Goal: Task Accomplishment & Management: Use online tool/utility

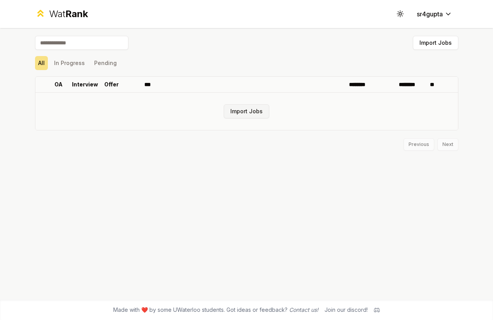
click at [236, 111] on button "Import Jobs" at bounding box center [247, 111] width 46 height 14
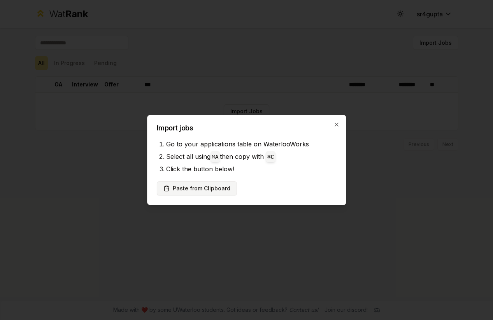
click at [181, 193] on button "Paste from Clipboard" at bounding box center [197, 188] width 80 height 14
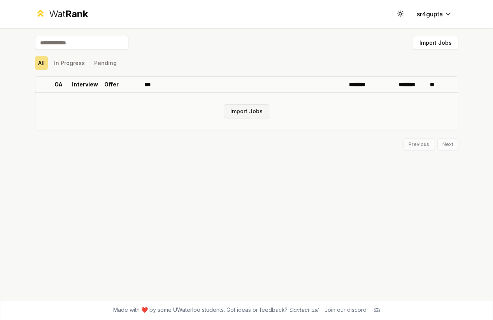
click at [235, 108] on button "Import Jobs" at bounding box center [247, 111] width 46 height 14
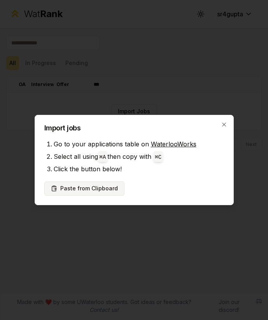
click at [103, 189] on button "Paste from Clipboard" at bounding box center [84, 188] width 80 height 14
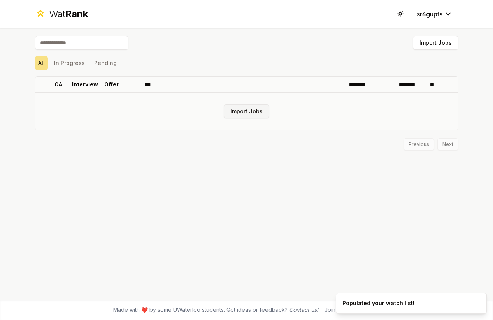
click at [245, 117] on button "Import Jobs" at bounding box center [247, 111] width 46 height 14
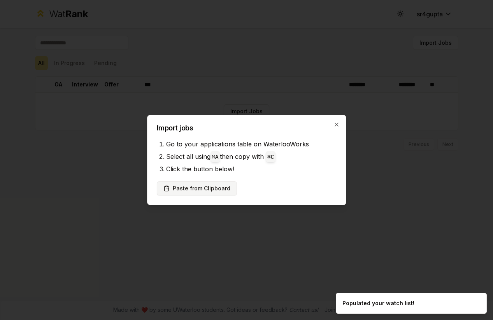
click at [188, 190] on button "Paste from Clipboard" at bounding box center [197, 188] width 80 height 14
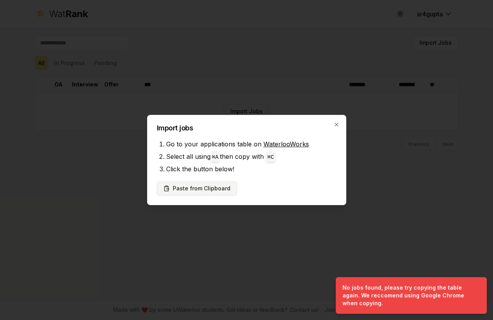
click at [194, 185] on button "Paste from Clipboard" at bounding box center [197, 188] width 80 height 14
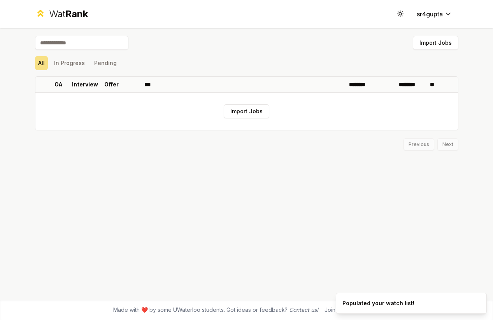
click at [285, 153] on div "Import Jobs All In Progress Pending OA Interview Offer *** ******** ******** **…" at bounding box center [247, 164] width 448 height 272
